Goal: Check status: Check status

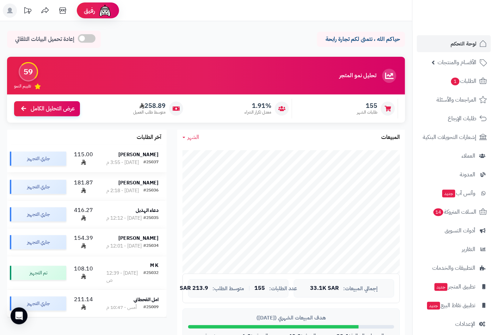
click at [148, 157] on strong "[PERSON_NAME]" at bounding box center [138, 154] width 40 height 7
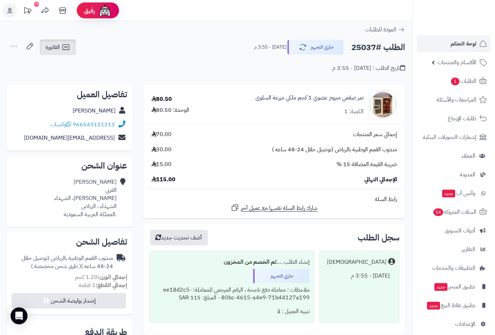
click at [59, 46] on span "الفاتورة" at bounding box center [52, 47] width 14 height 8
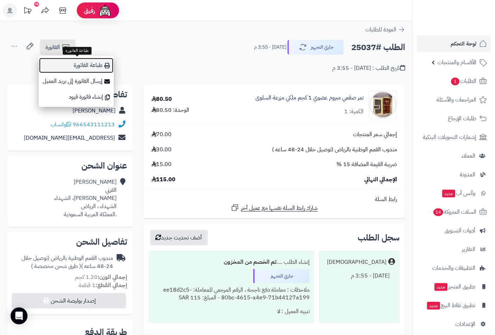
click at [93, 65] on link "طباعة الفاتورة" at bounding box center [76, 65] width 75 height 16
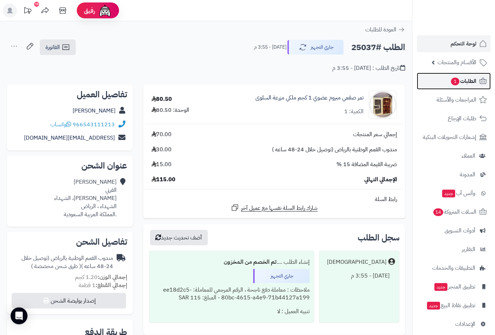
click at [475, 80] on span "الطلبات 1" at bounding box center [463, 81] width 26 height 10
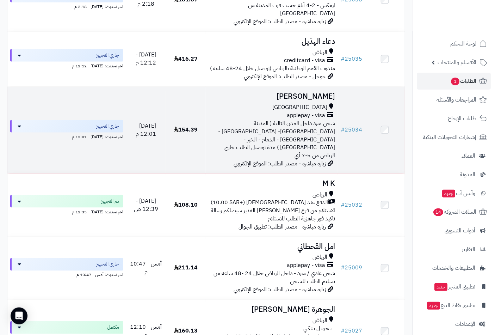
scroll to position [196, 0]
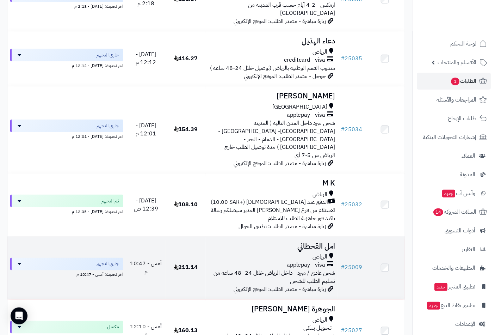
click at [315, 237] on td "امل [PERSON_NAME] applepay - visa شحن عادي / مبرد - داخل الرياض خلال 24 -48 ساع…" at bounding box center [272, 268] width 133 height 63
click at [316, 242] on h3 "امل القحطاني" at bounding box center [272, 246] width 127 height 8
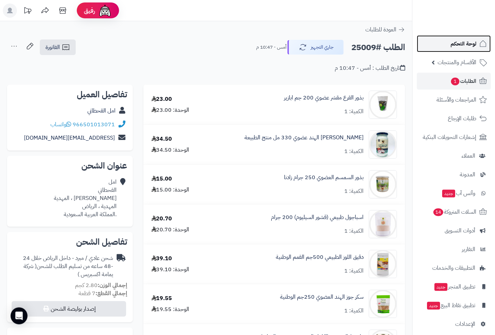
click at [457, 41] on span "لوحة التحكم" at bounding box center [464, 44] width 26 height 10
